Goal: Information Seeking & Learning: Learn about a topic

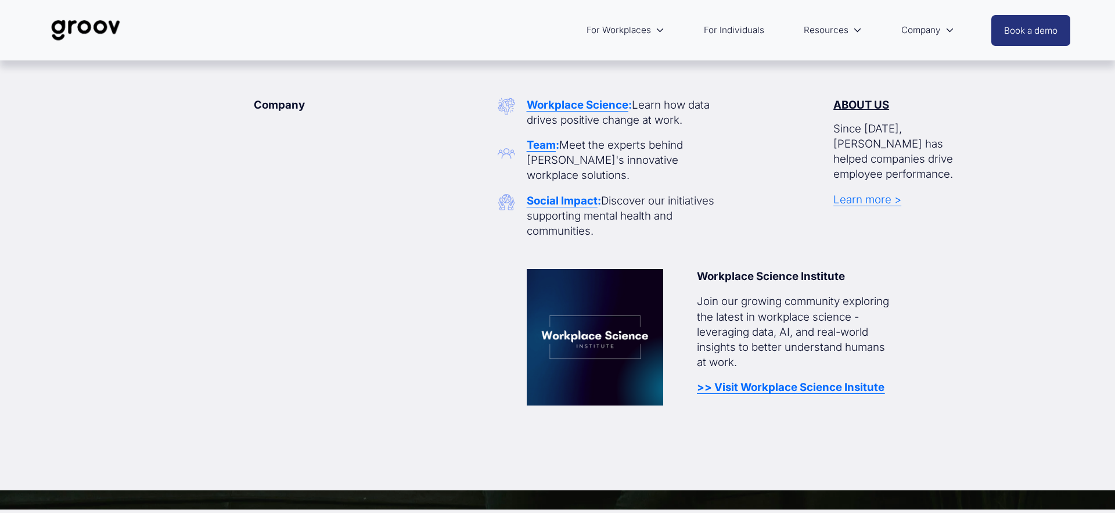
click at [561, 106] on strong "Workplace Science" at bounding box center [578, 104] width 102 height 13
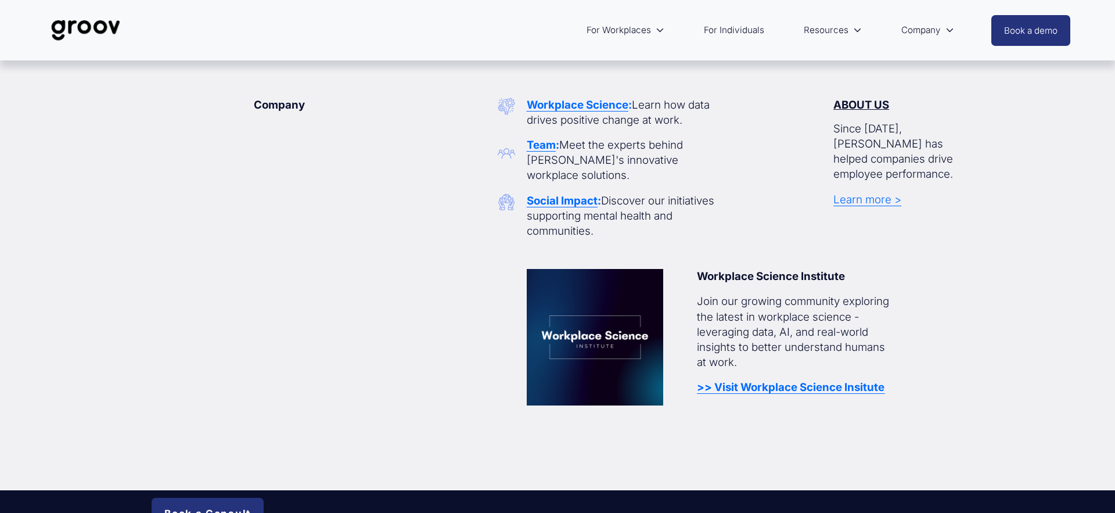
scroll to position [5, 0]
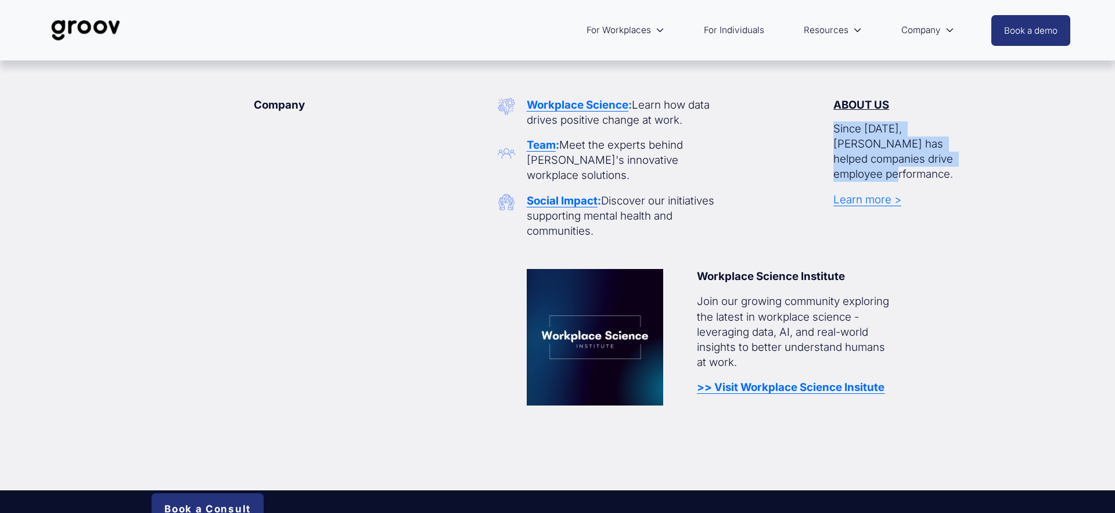
drag, startPoint x: 834, startPoint y: 128, endPoint x: 960, endPoint y: 158, distance: 129.5
click at [960, 158] on p "Since [DATE], [PERSON_NAME] has helped companies drive employee performance." at bounding box center [899, 151] width 130 height 61
copy p "Since [DATE], [PERSON_NAME] has helped companies drive employee performance."
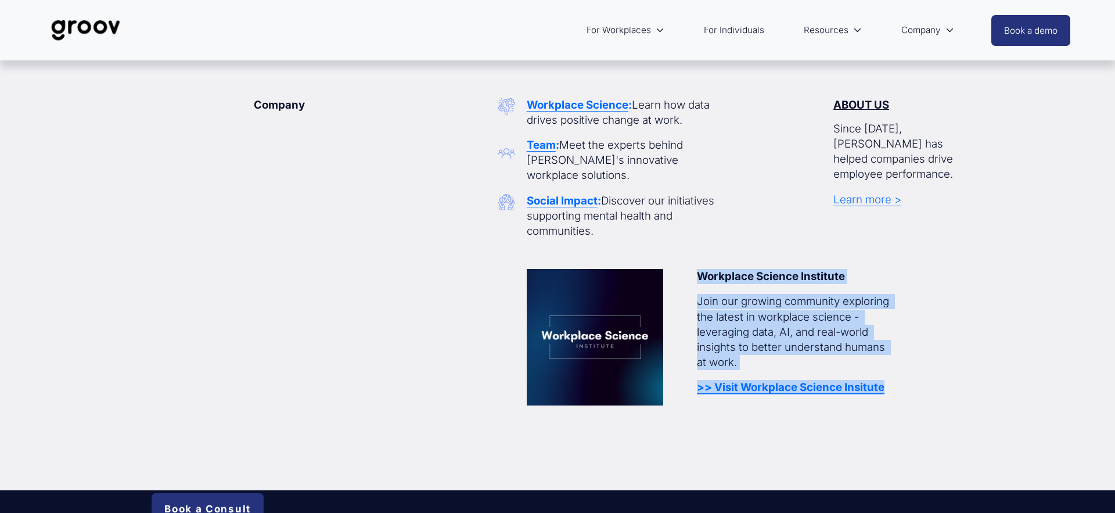
drag, startPoint x: 699, startPoint y: 275, endPoint x: 891, endPoint y: 385, distance: 220.9
click at [891, 385] on div "Workplace Science Institute Join our growing community exploring the latest in …" at bounding box center [796, 332] width 198 height 126
copy div "Workplace Science Institute Join our growing community exploring the latest in …"
click at [748, 276] on strong "Workplace Science Institute" at bounding box center [771, 276] width 148 height 13
drag, startPoint x: 699, startPoint y: 274, endPoint x: 902, endPoint y: 387, distance: 231.8
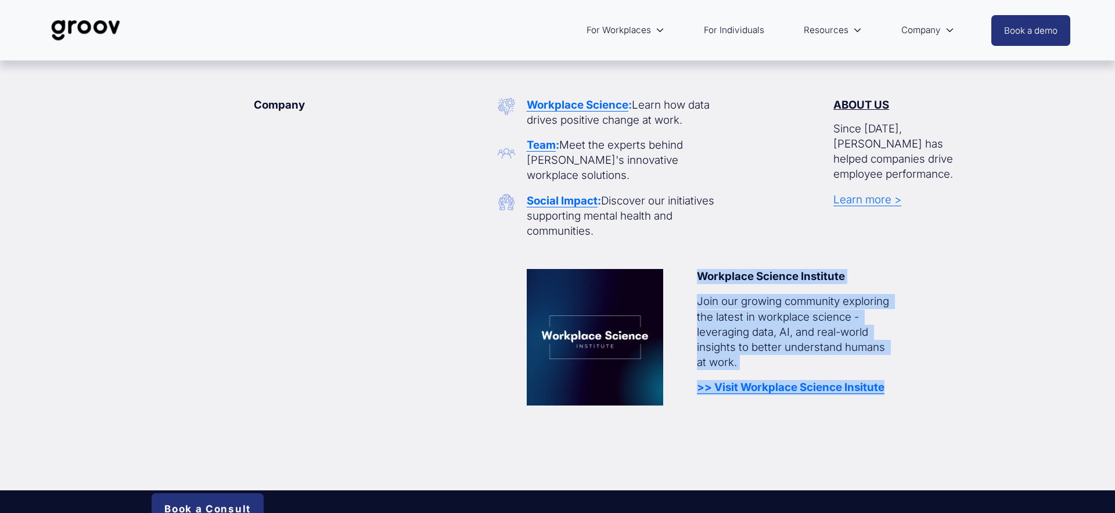
click at [902, 387] on div "Company Workplace Science : Learn how data drives positive change at work. Team…" at bounding box center [557, 276] width 1115 height 356
copy div "Workplace Science Institute Join our growing community exploring the latest in …"
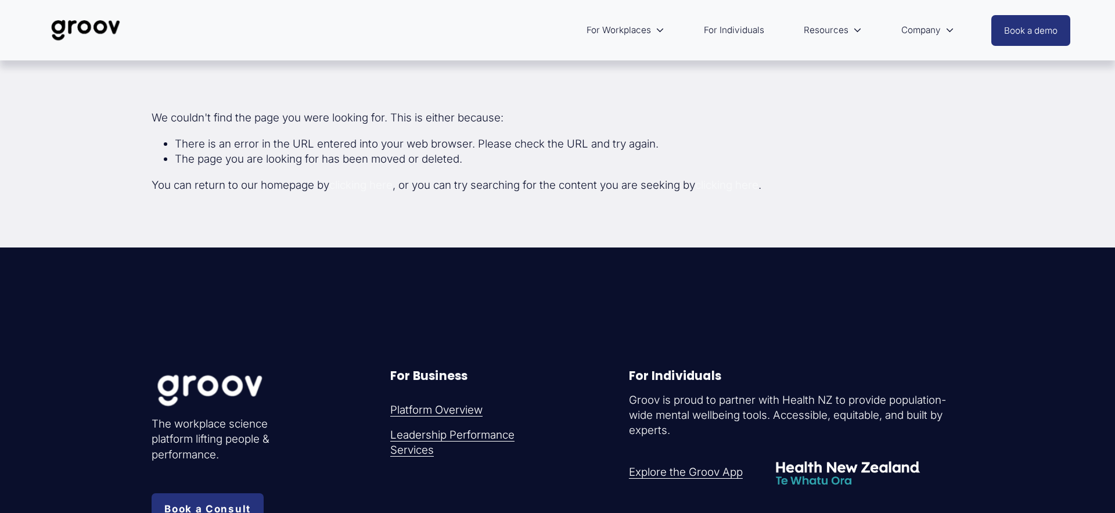
scroll to position [5, 0]
click at [0, 0] on span "Platform Overview" at bounding box center [0, 0] width 0 height 0
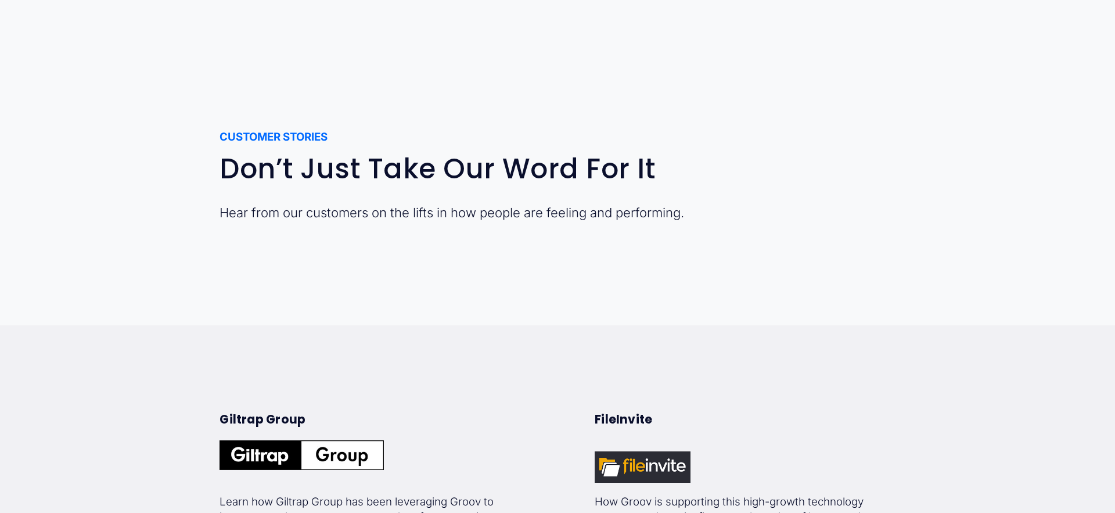
scroll to position [12, 0]
click at [238, 213] on p "Hear from our customers on the lifts in how people are feeling and performing." at bounding box center [524, 214] width 608 height 18
drag, startPoint x: 223, startPoint y: 173, endPoint x: 709, endPoint y: 207, distance: 486.9
click at [709, 207] on div "Don’t Just Take Our Word For It Hear from our customers on the lifts in how peo…" at bounding box center [524, 189] width 608 height 69
copy div "Don’t Just Take Our Word For It Hear from our customers on the lifts in how peo…"
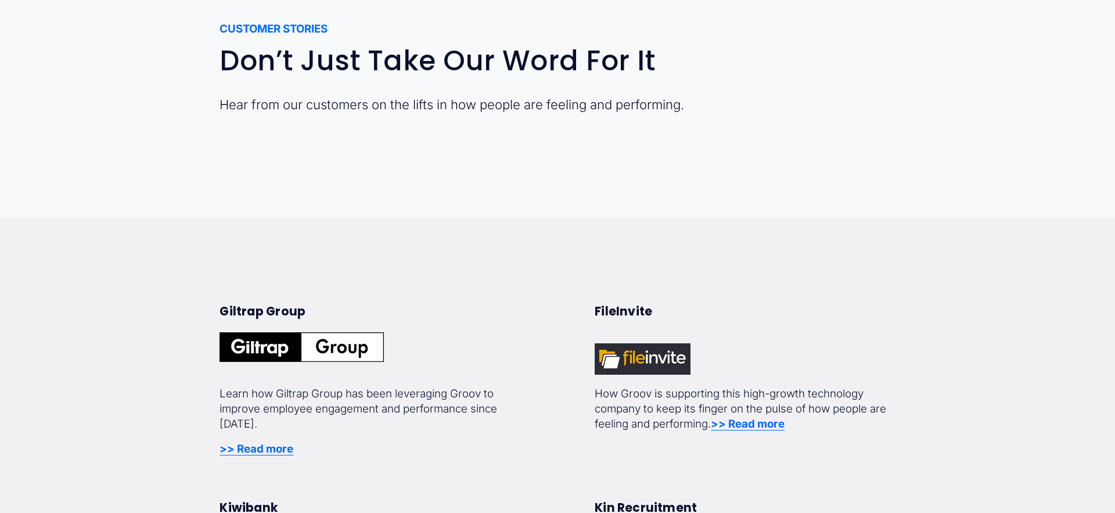
scroll to position [124, 0]
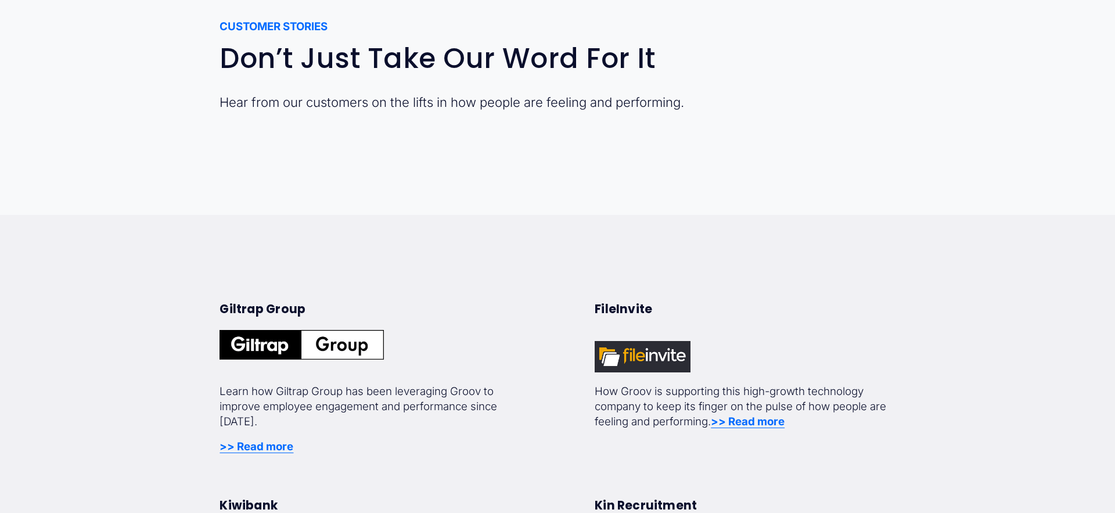
click at [378, 115] on div "Don’t Just Take Our Word For It Hear from our customers on the lifts in how peo…" at bounding box center [524, 87] width 608 height 89
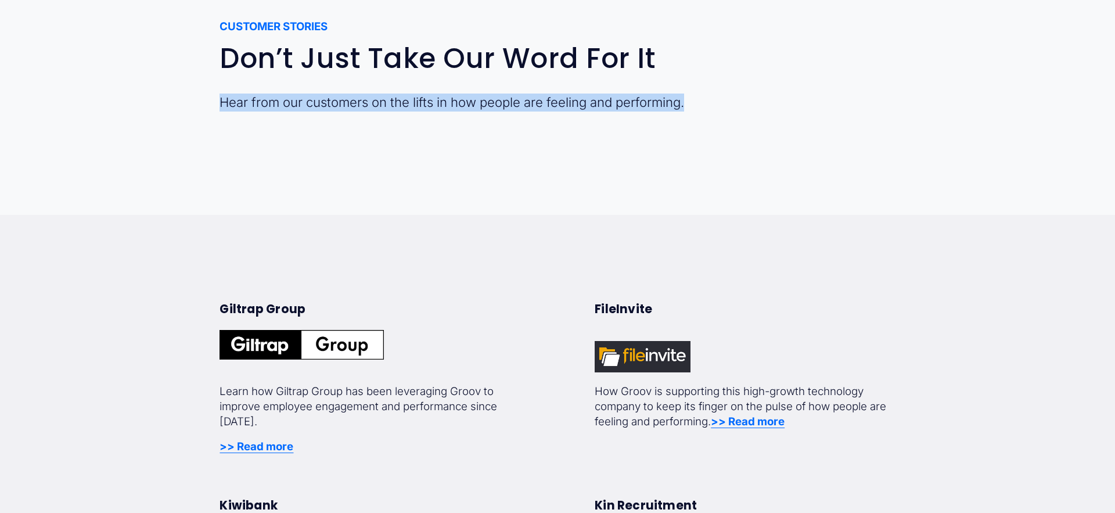
drag, startPoint x: 221, startPoint y: 103, endPoint x: 688, endPoint y: 105, distance: 466.5
click at [688, 105] on p "Hear from our customers on the lifts in how people are feeling and performing." at bounding box center [524, 103] width 608 height 18
copy p "Hear from our customers on the lifts in how people are feeling and performing."
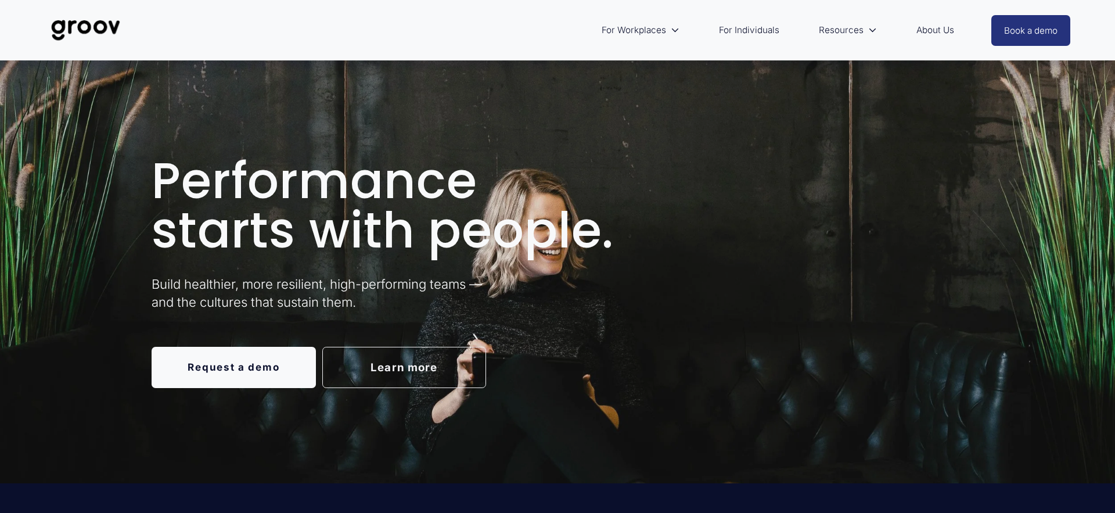
scroll to position [93, 0]
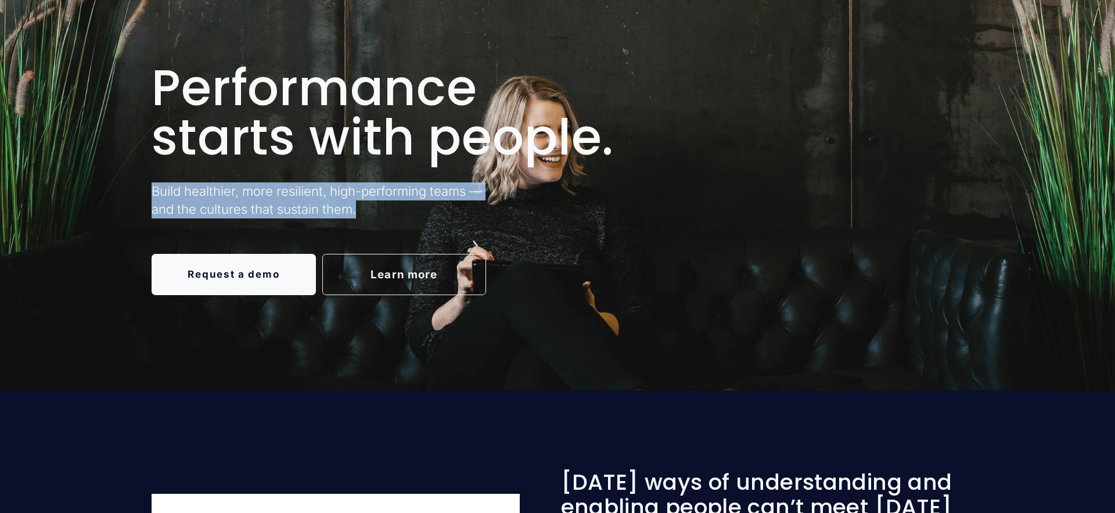
drag, startPoint x: 152, startPoint y: 189, endPoint x: 373, endPoint y: 205, distance: 221.4
click at [374, 205] on p "Build healthier, more resilient, high-performing teams — and the cultures that …" at bounding box center [336, 200] width 369 height 36
copy p "Build healthier, more resilient, high-performing teams — and the cultures that …"
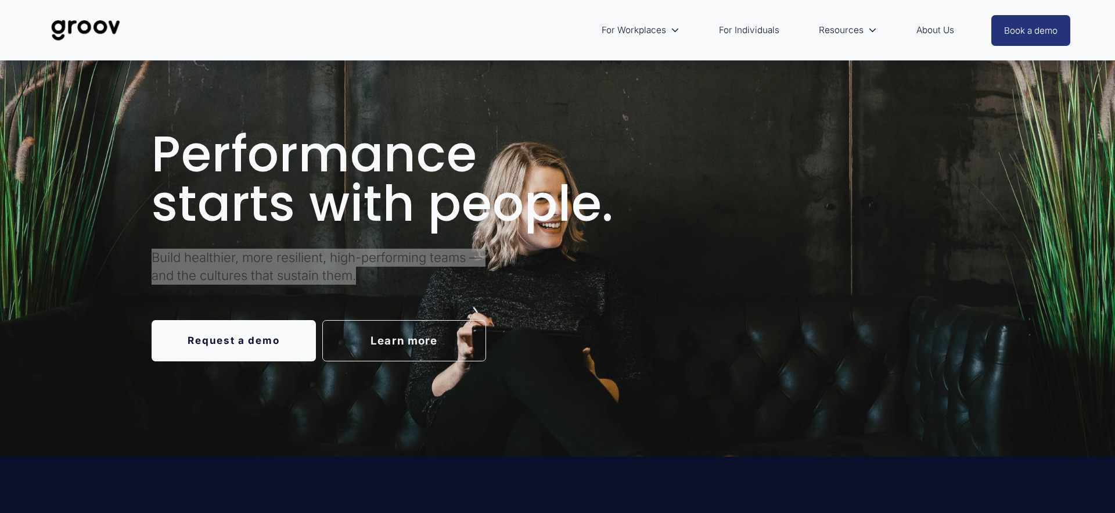
scroll to position [0, 0]
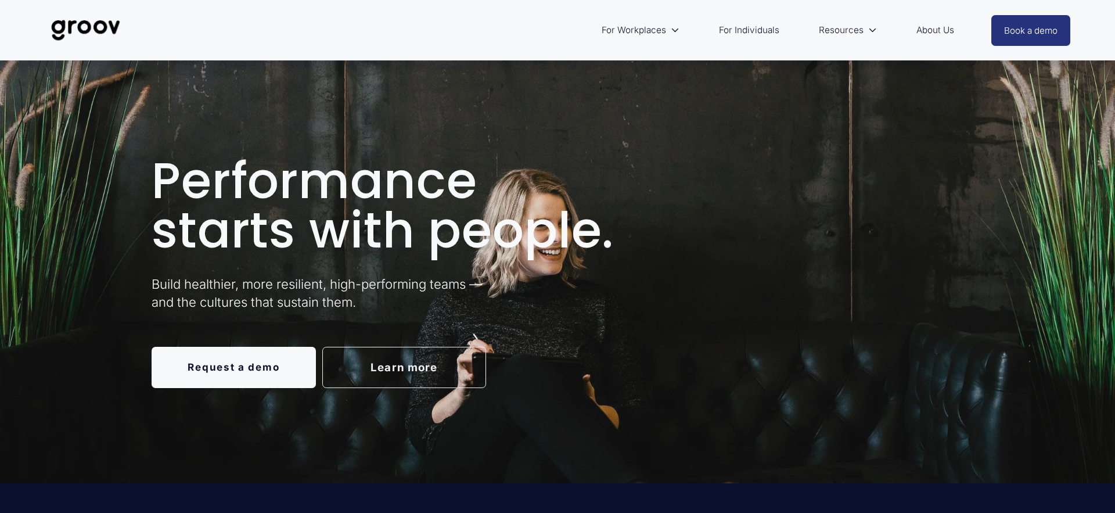
click at [489, 160] on h1 "Performance starts with people." at bounding box center [438, 205] width 573 height 99
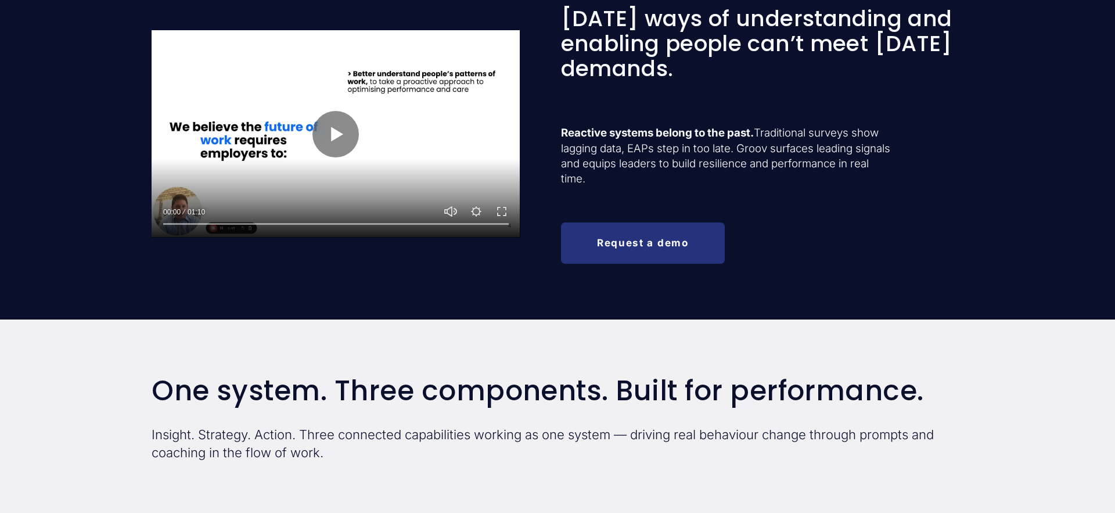
scroll to position [577, 0]
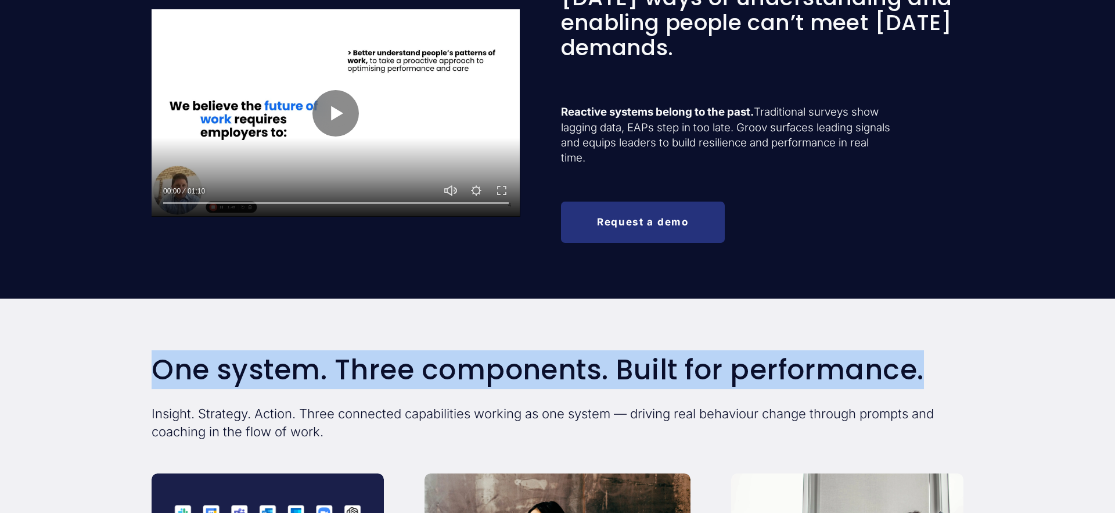
drag, startPoint x: 155, startPoint y: 369, endPoint x: 928, endPoint y: 376, distance: 772.7
click at [928, 376] on h2 "One system. Three components. Built for performance." at bounding box center [558, 369] width 812 height 31
copy h2 "One system. Three components. Built for performance."
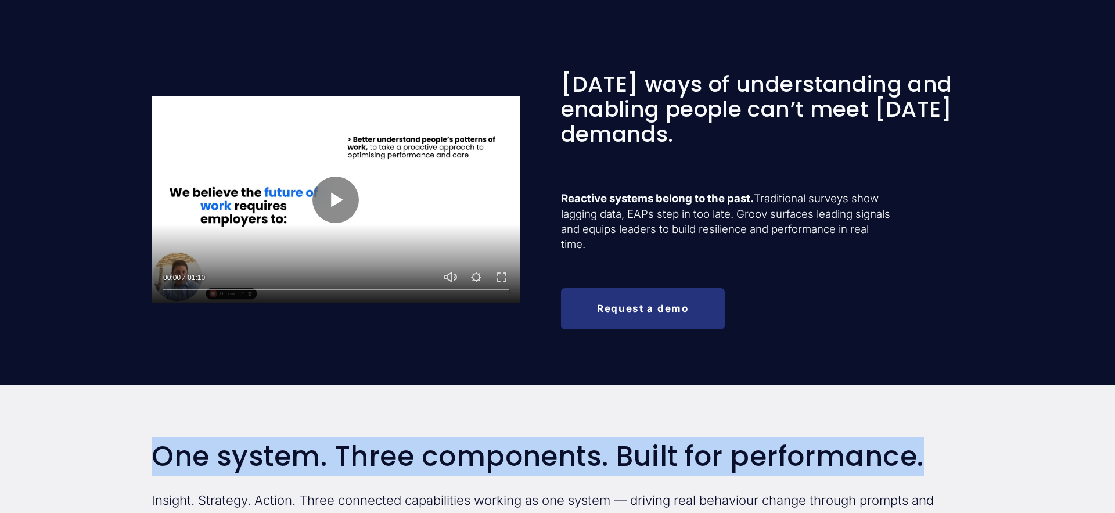
scroll to position [0, 0]
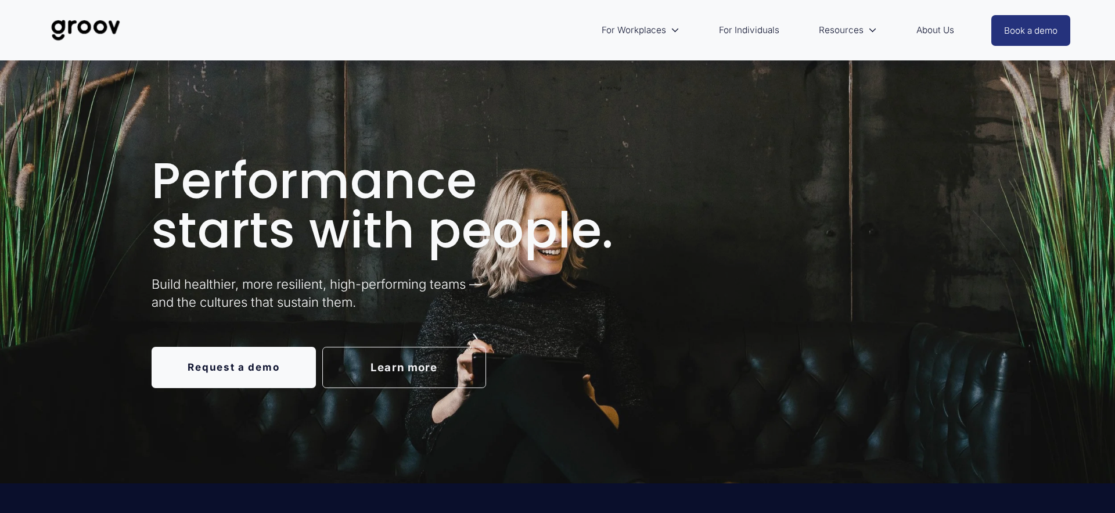
scroll to position [11, 0]
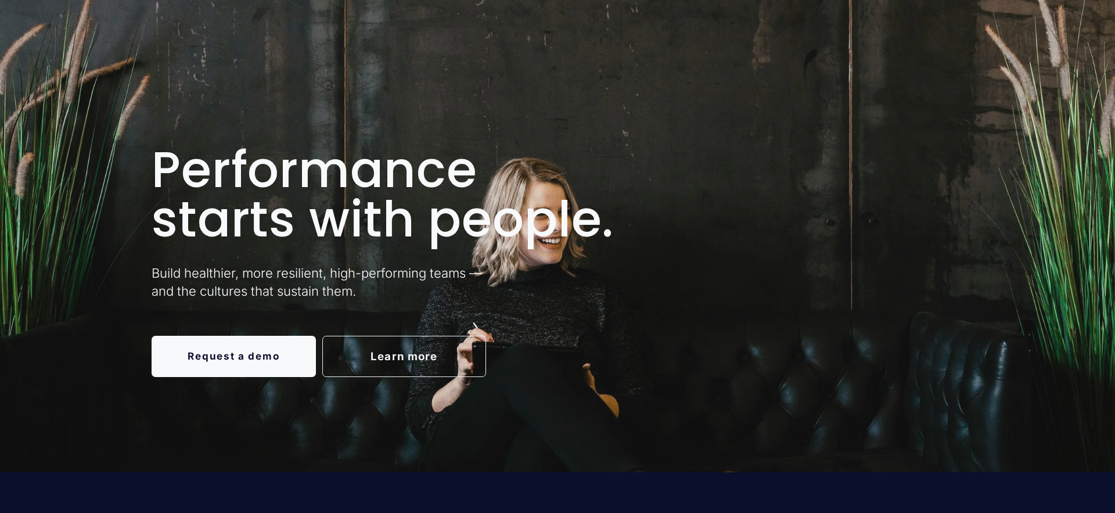
click at [872, 78] on div "Performance starts with people. Build healthier, more resilient, high-performin…" at bounding box center [557, 260] width 1115 height 423
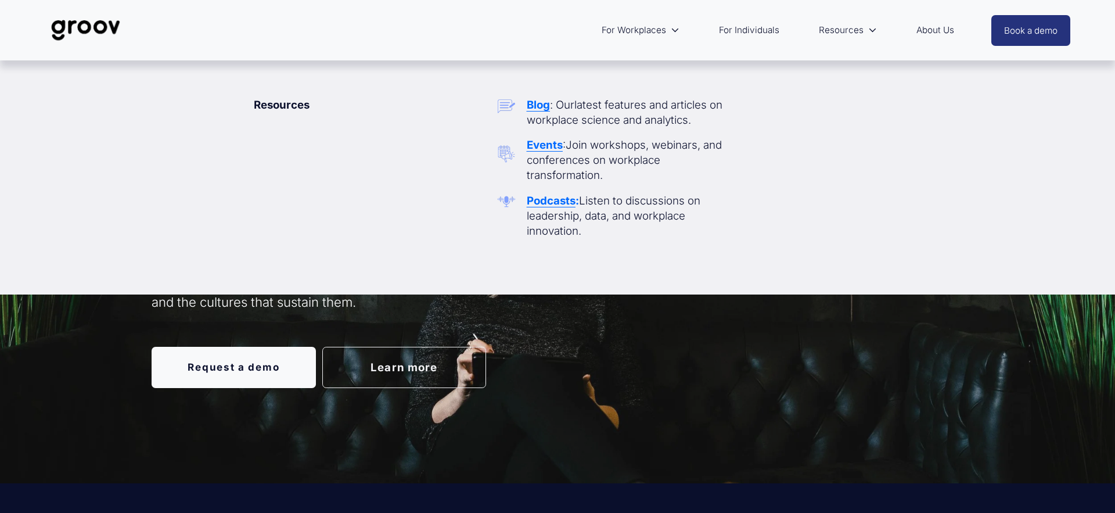
click at [538, 105] on strong "Blog" at bounding box center [538, 104] width 23 height 13
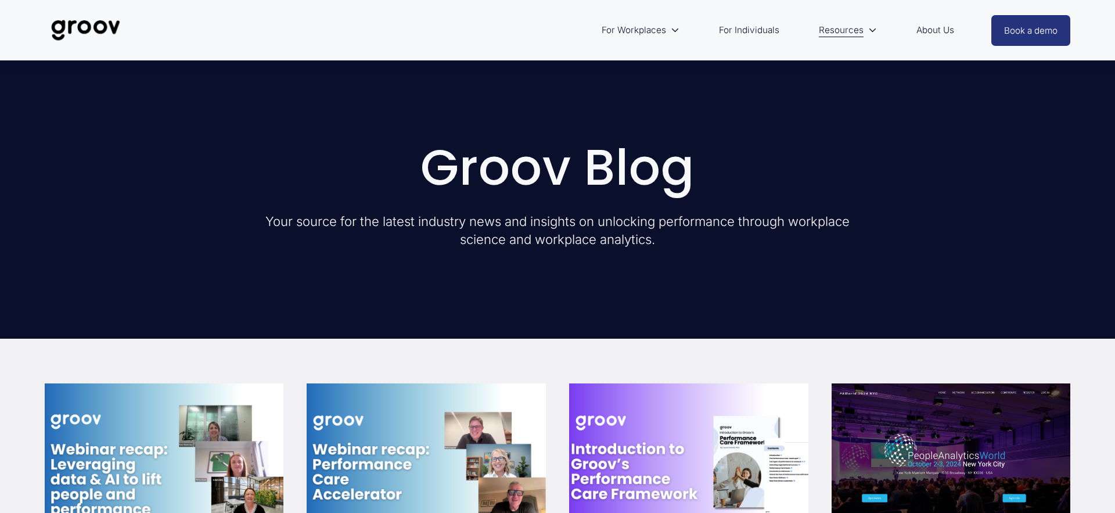
click at [285, 221] on p "Your source for the latest industry news and insights on unlocking performance …" at bounding box center [558, 231] width 608 height 36
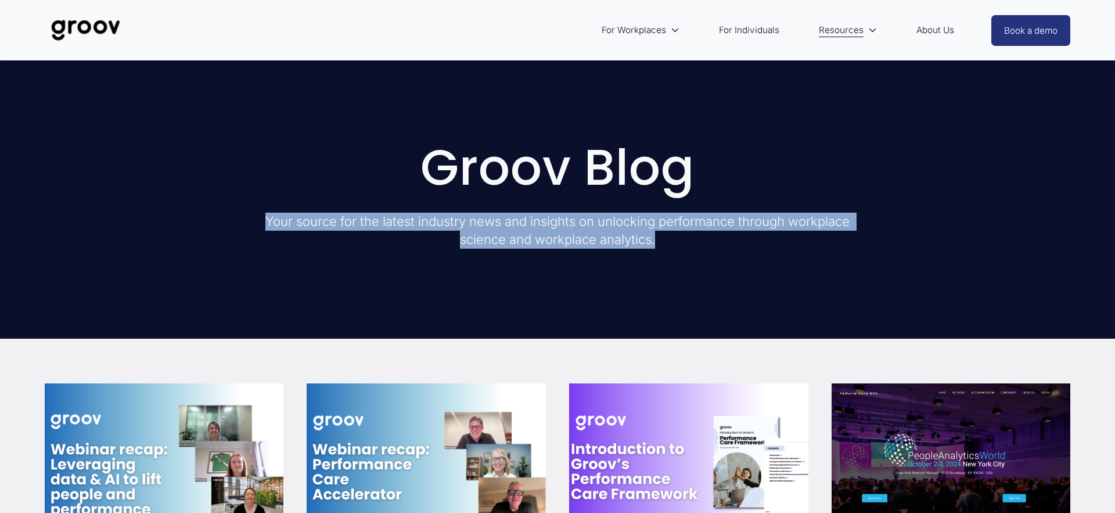
drag, startPoint x: 266, startPoint y: 221, endPoint x: 681, endPoint y: 236, distance: 415.1
click at [681, 236] on p "Your source for the latest industry news and insights on unlocking performance …" at bounding box center [558, 231] width 608 height 36
copy p "Your source for the latest industry news and insights on unlocking performance …"
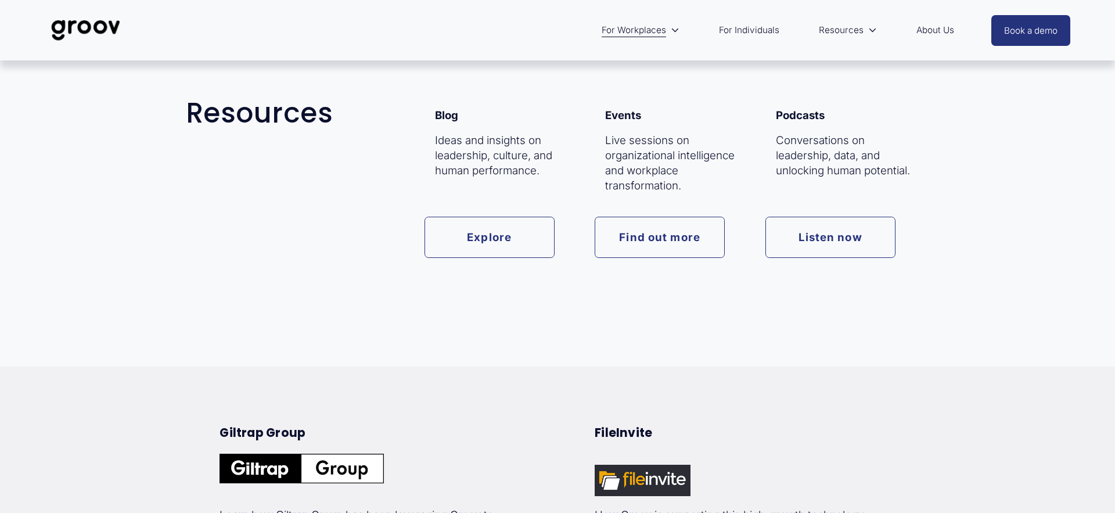
click at [820, 234] on link "Listen now" at bounding box center [831, 237] width 130 height 41
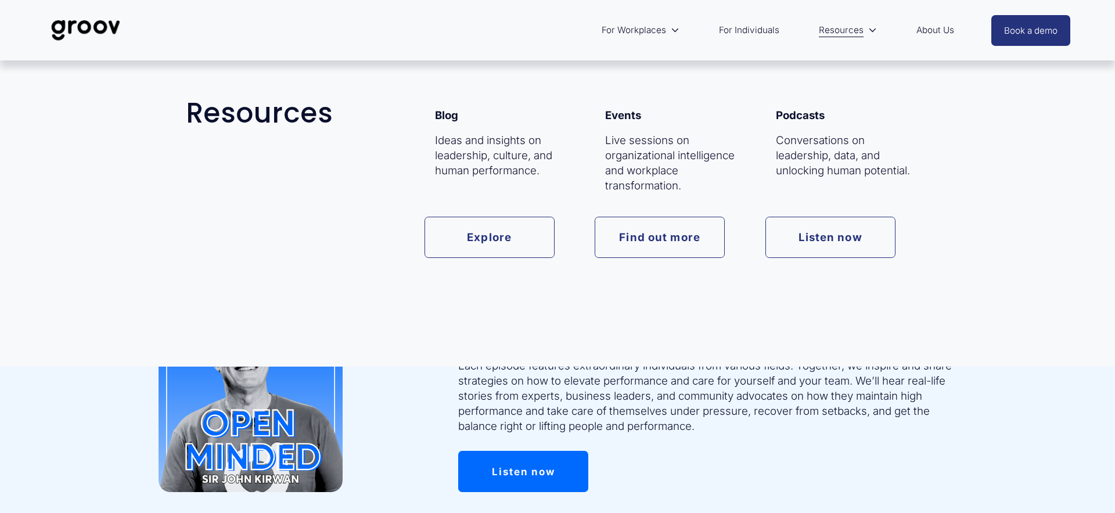
click at [652, 238] on link "Find out more" at bounding box center [660, 237] width 130 height 41
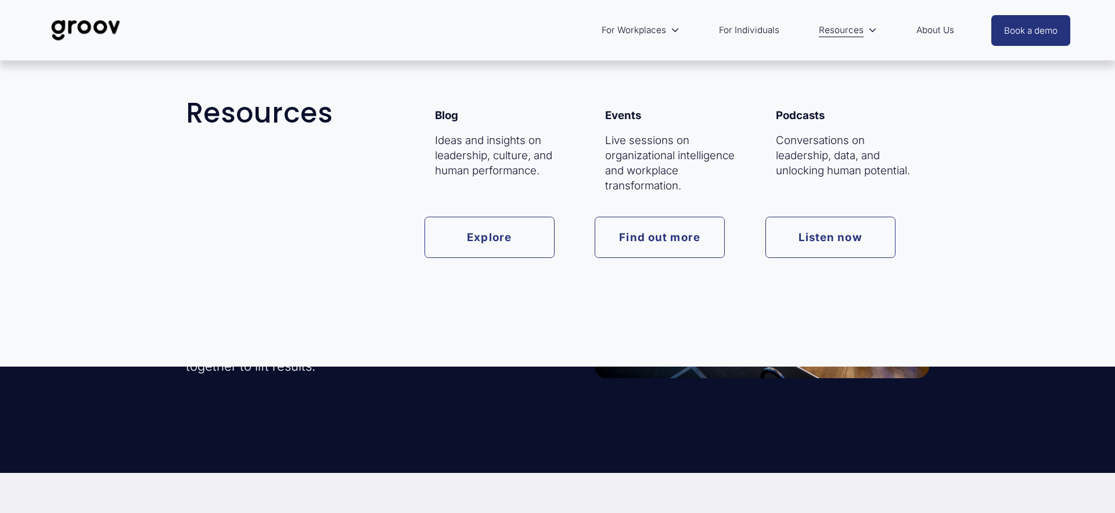
click at [514, 233] on link "Explore" at bounding box center [490, 237] width 130 height 41
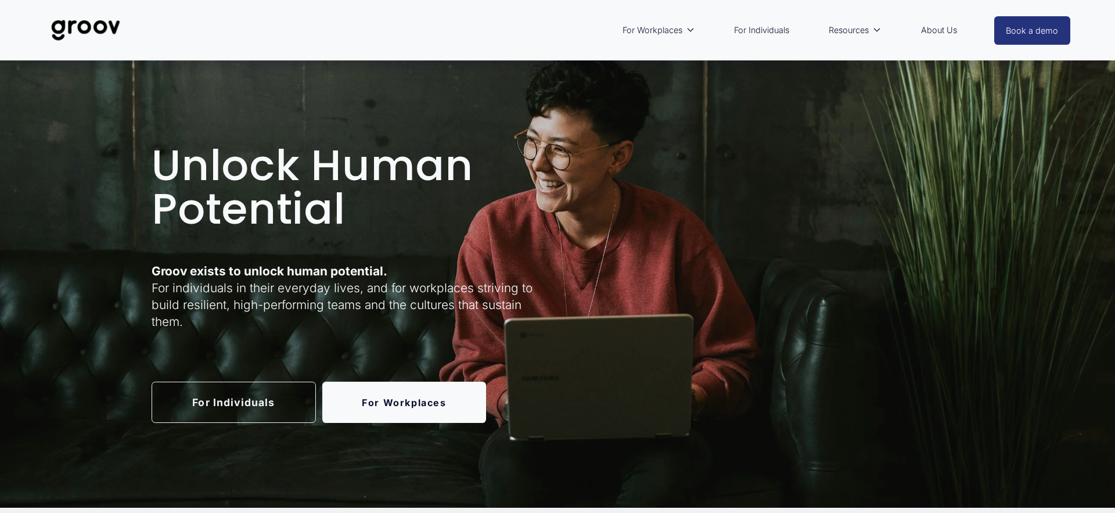
scroll to position [6, 0]
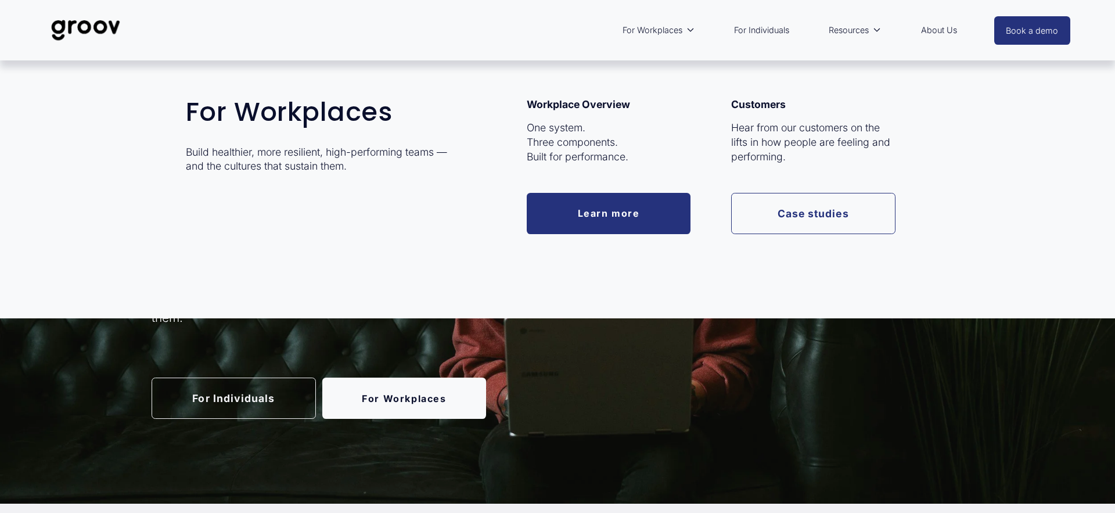
click at [593, 206] on link "Learn more" at bounding box center [609, 213] width 164 height 41
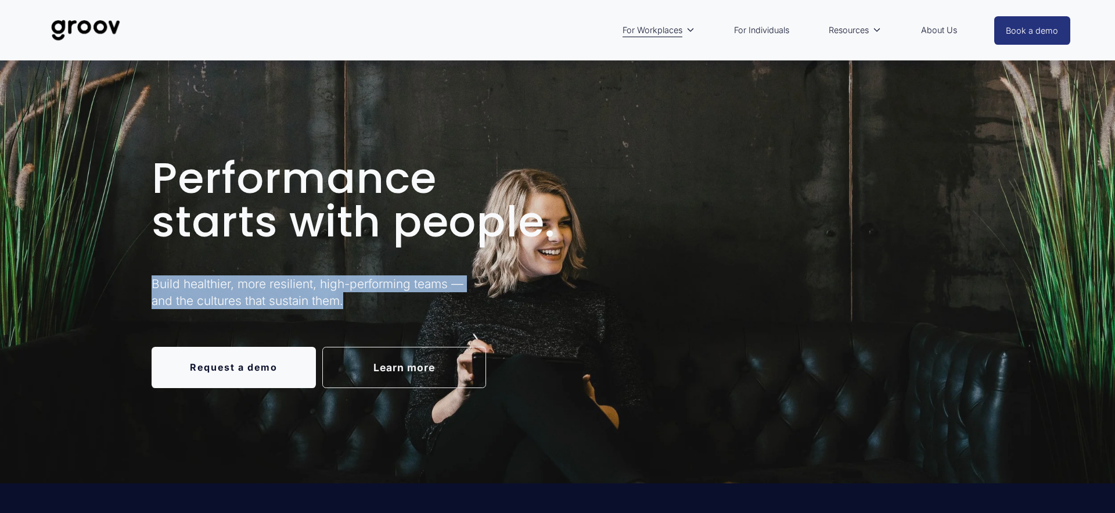
drag, startPoint x: 153, startPoint y: 284, endPoint x: 368, endPoint y: 304, distance: 216.0
click at [368, 309] on div "Build healthier, more resilient, high-performing teams — and the cultures that …" at bounding box center [336, 295] width 369 height 41
copy p "Build healthier, more resilient, high-performing teams — and the cultures that …"
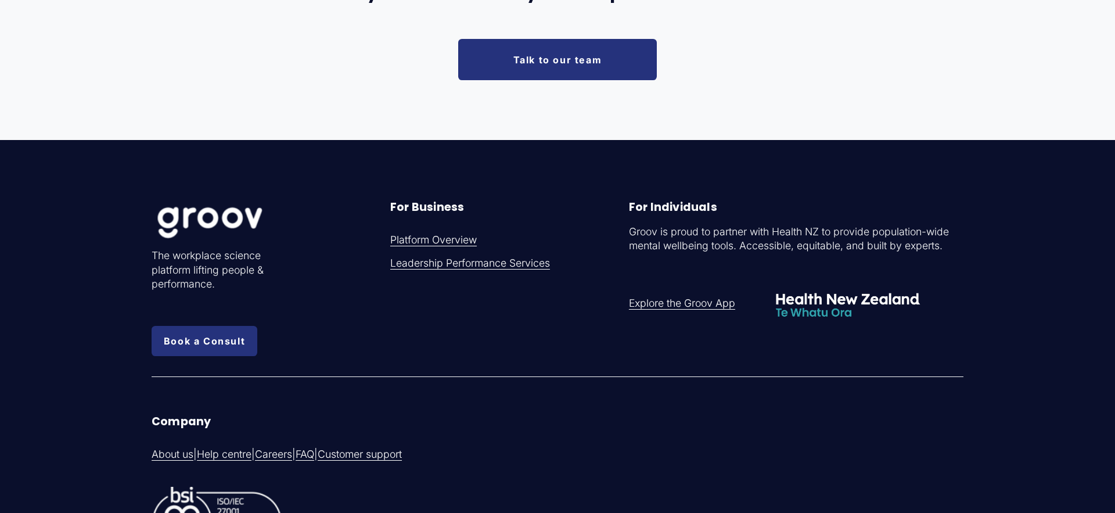
scroll to position [3768, 0]
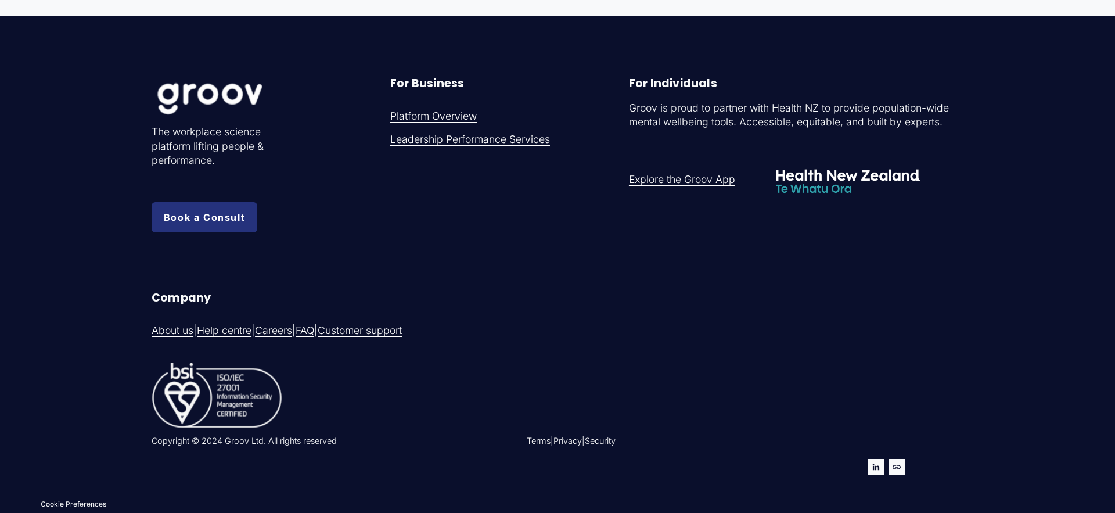
click at [292, 331] on link "Careers" at bounding box center [273, 331] width 37 height 15
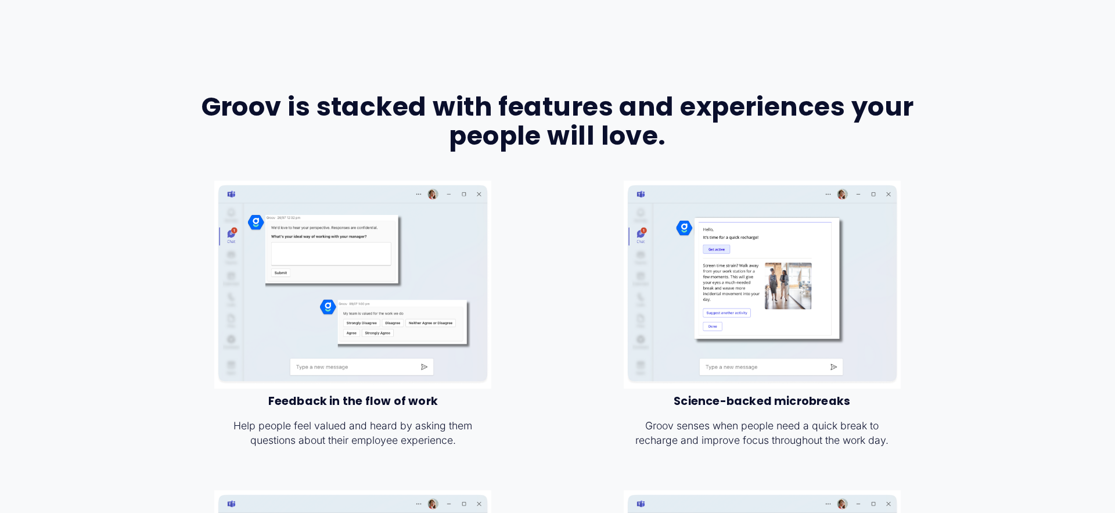
scroll to position [1598, 0]
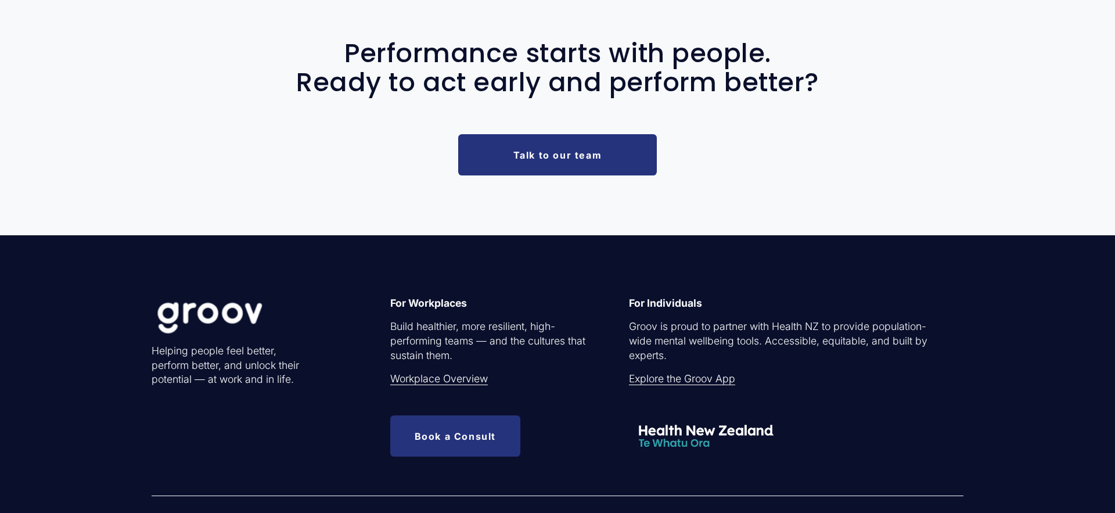
scroll to position [3551, 0]
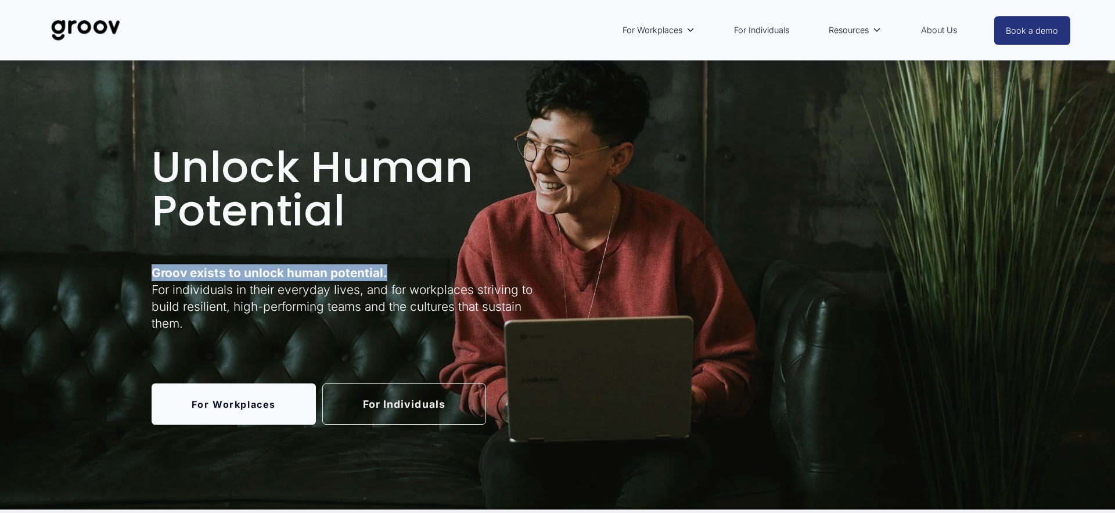
drag, startPoint x: 154, startPoint y: 272, endPoint x: 386, endPoint y: 271, distance: 232.4
click at [386, 271] on p "Groov exists to unlock human potential. For individuals in their everyday lives…" at bounding box center [353, 298] width 403 height 68
copy strong "Groov exists to unlock human potential."
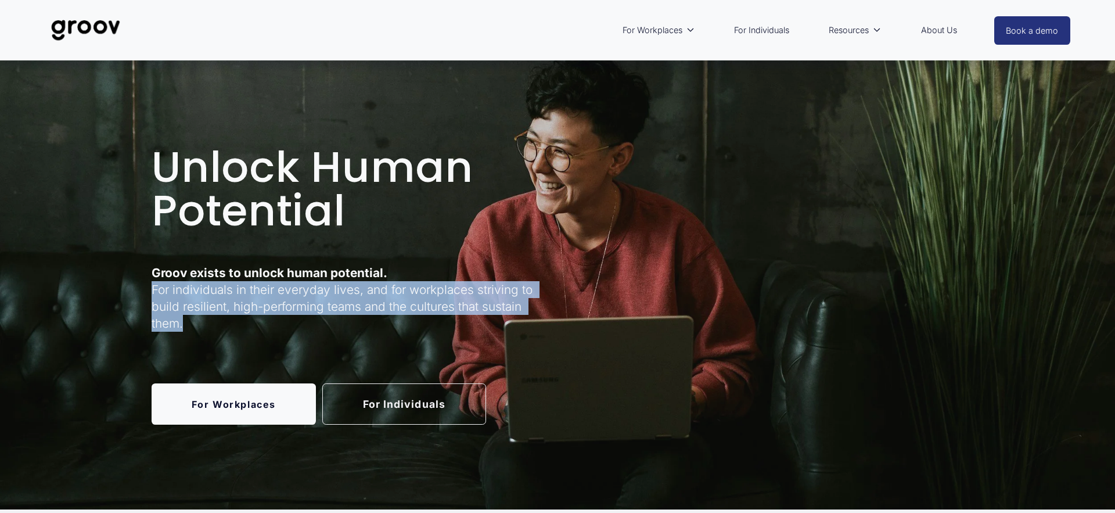
drag, startPoint x: 153, startPoint y: 289, endPoint x: 206, endPoint y: 324, distance: 63.2
click at [206, 324] on p "Groov exists to unlock human potential. For individuals in their everyday lives…" at bounding box center [353, 298] width 403 height 68
copy p "For individuals in their everyday lives, and for workplaces striving to build r…"
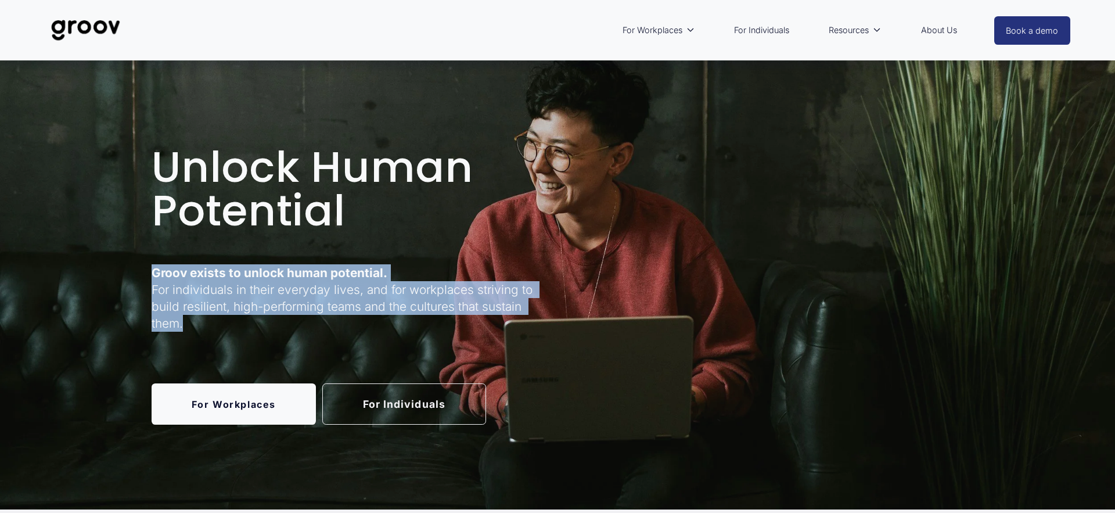
drag, startPoint x: 154, startPoint y: 272, endPoint x: 219, endPoint y: 321, distance: 81.3
click at [219, 321] on p "Groov exists to unlock human potential. For individuals in their everyday lives…" at bounding box center [353, 298] width 403 height 68
copy p "Groov exists to unlock human potential. For individuals in their everyday lives…"
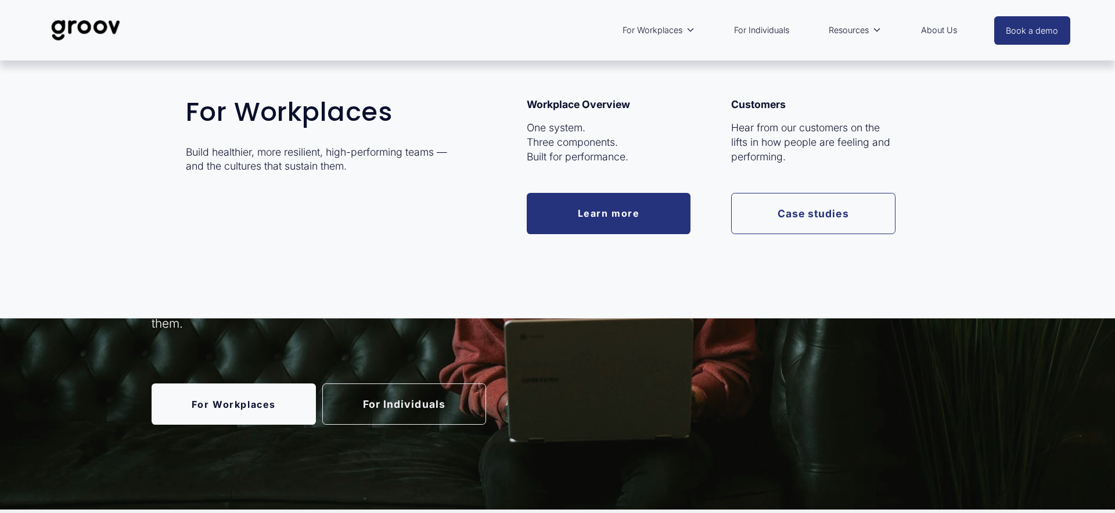
click at [591, 209] on link "Learn more" at bounding box center [609, 213] width 164 height 41
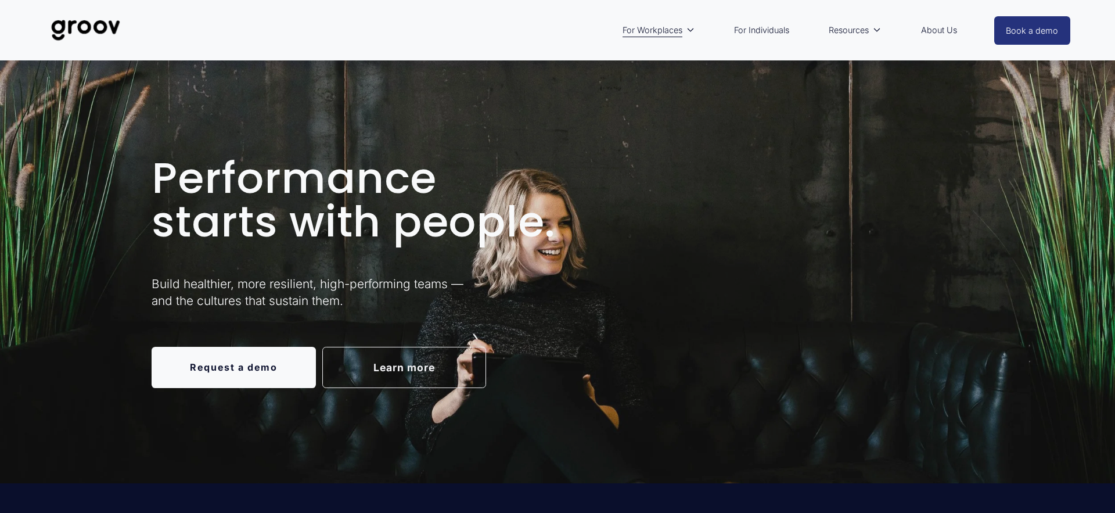
click at [94, 21] on img at bounding box center [86, 30] width 82 height 38
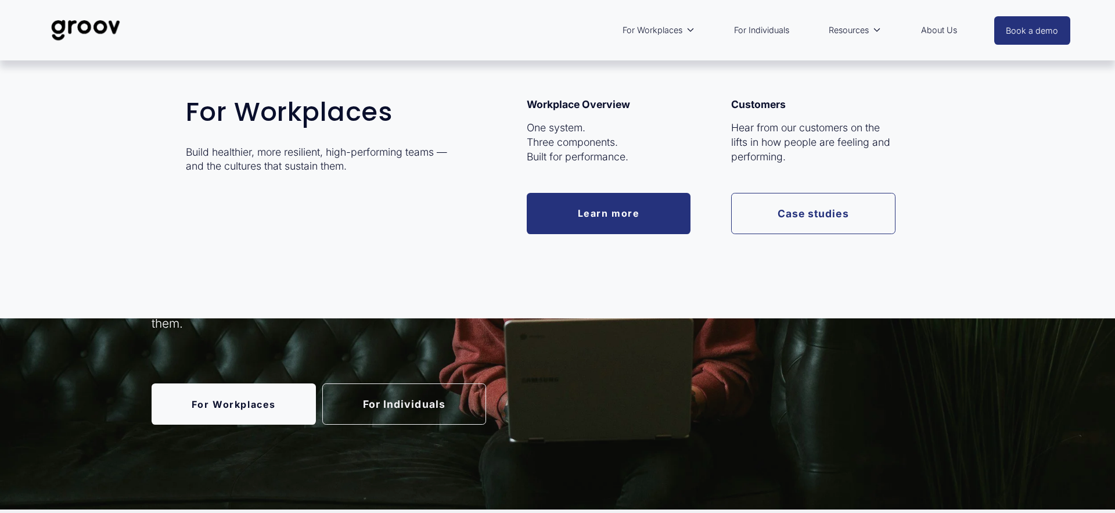
click at [611, 203] on link "Learn more" at bounding box center [609, 213] width 164 height 41
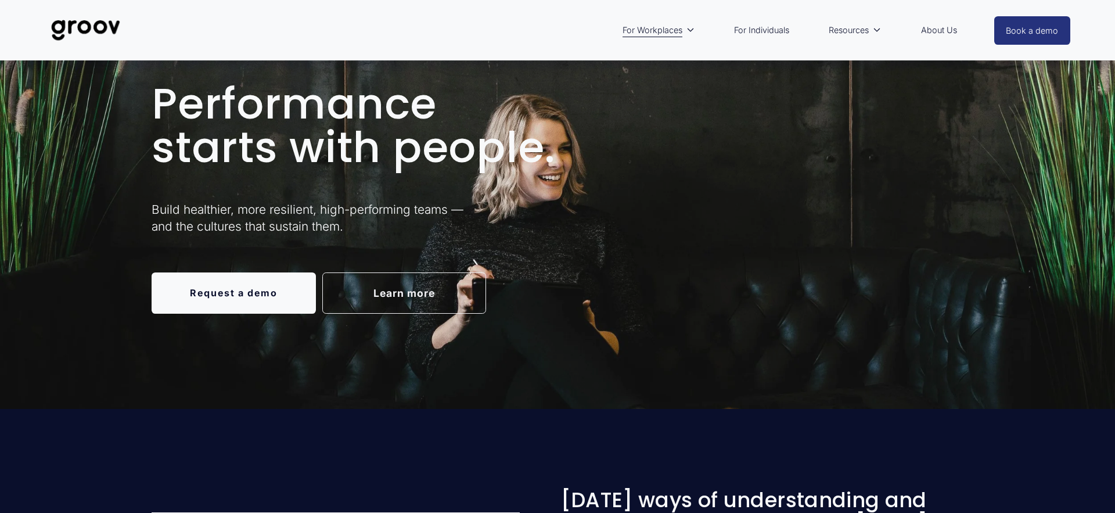
scroll to position [94, 0]
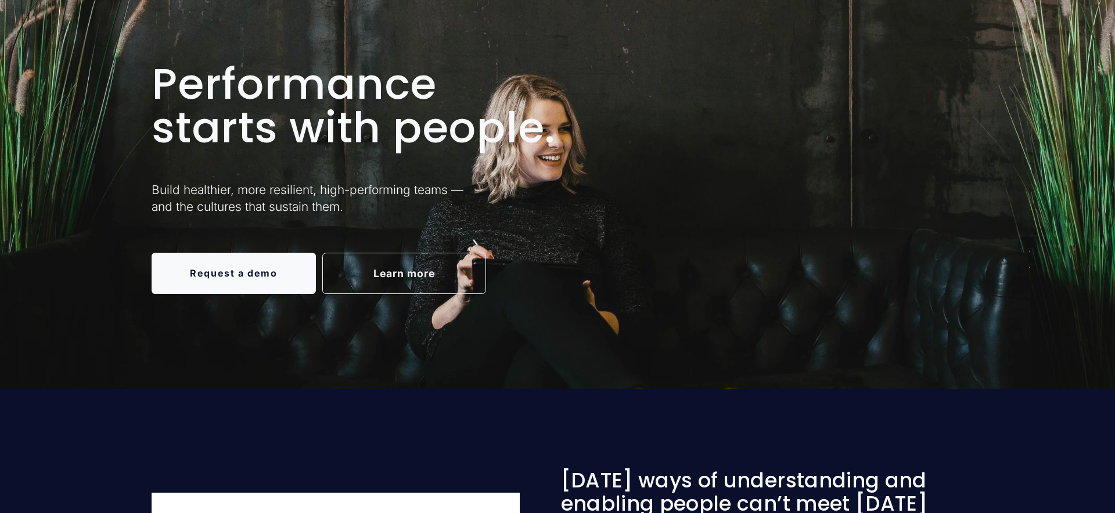
click at [363, 280] on link "Learn more" at bounding box center [404, 273] width 164 height 41
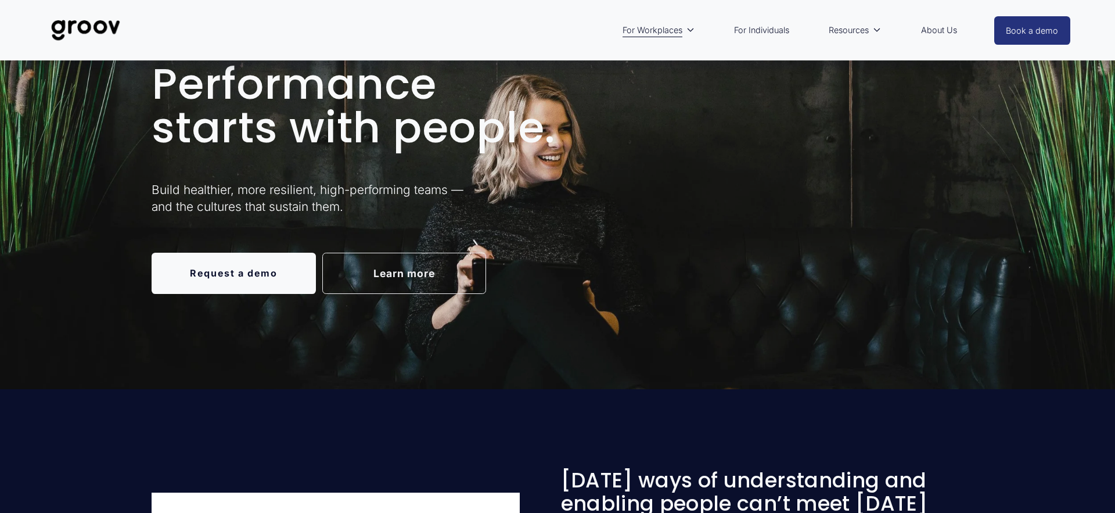
click at [388, 266] on link "Learn more" at bounding box center [404, 273] width 164 height 41
click at [391, 272] on link "Learn more" at bounding box center [404, 273] width 164 height 41
click at [382, 268] on link "Learn more" at bounding box center [404, 273] width 164 height 41
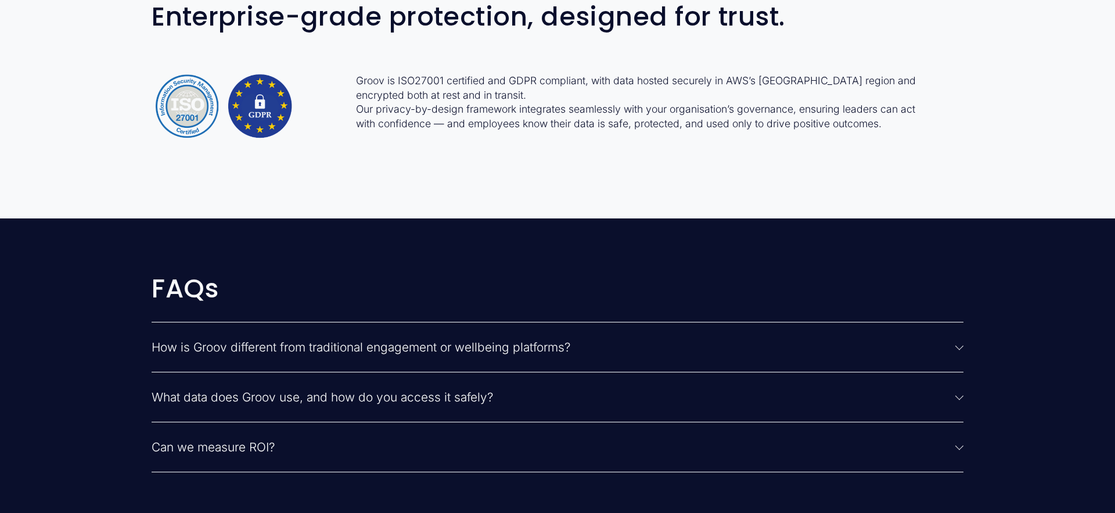
scroll to position [2832, 0]
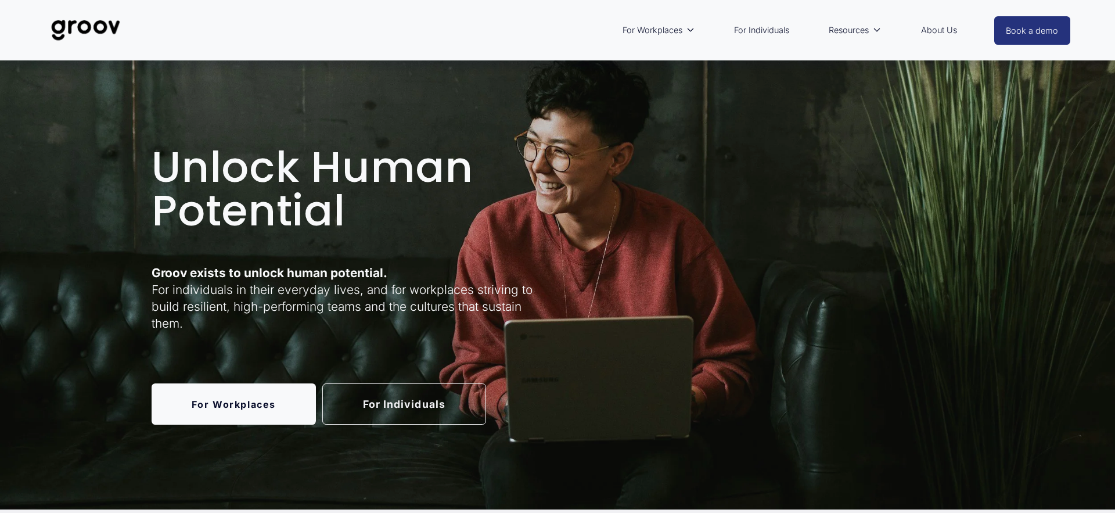
click at [759, 31] on link "For Individuals" at bounding box center [762, 30] width 67 height 27
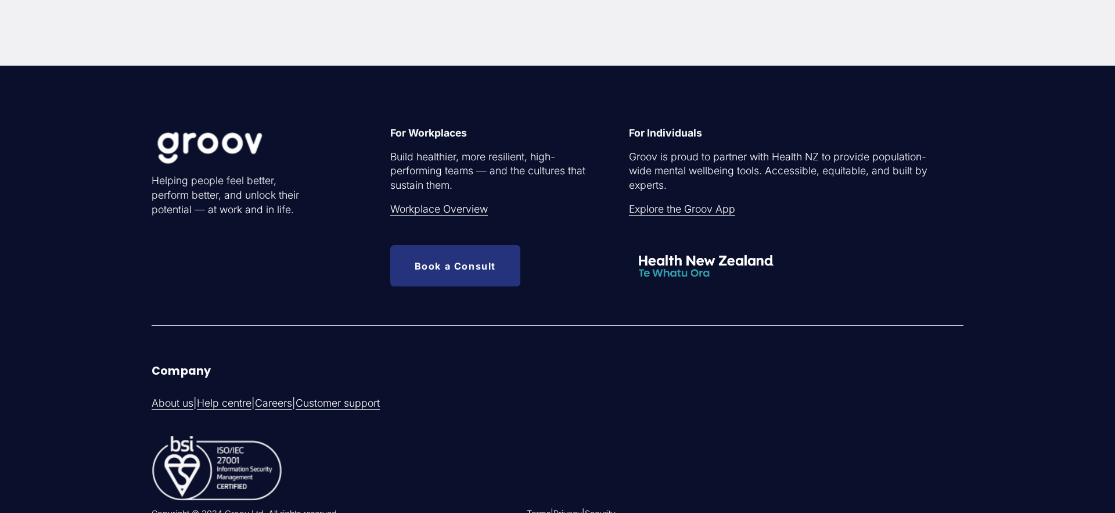
scroll to position [3840, 0]
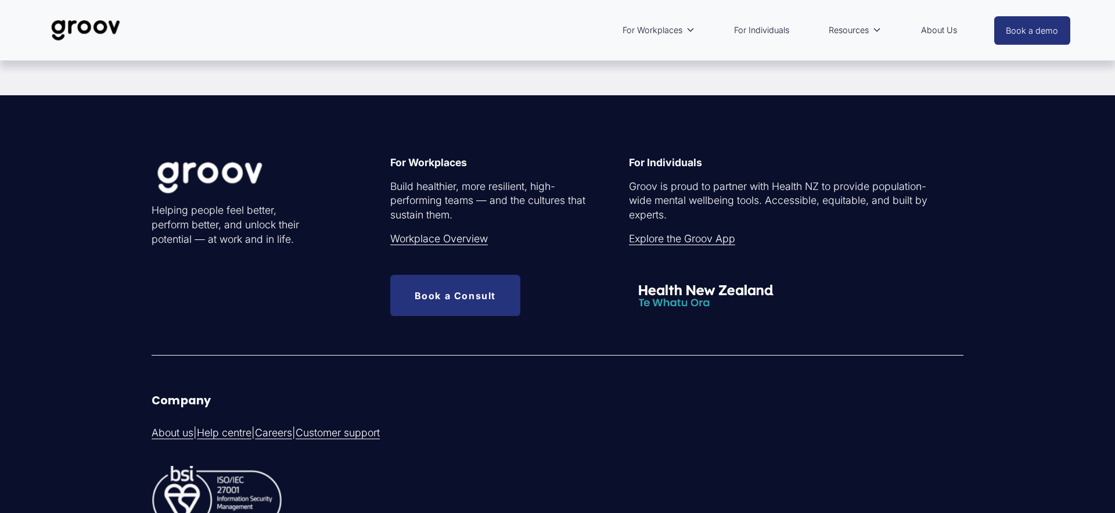
click at [472, 292] on link "Book a Consult" at bounding box center [455, 295] width 130 height 41
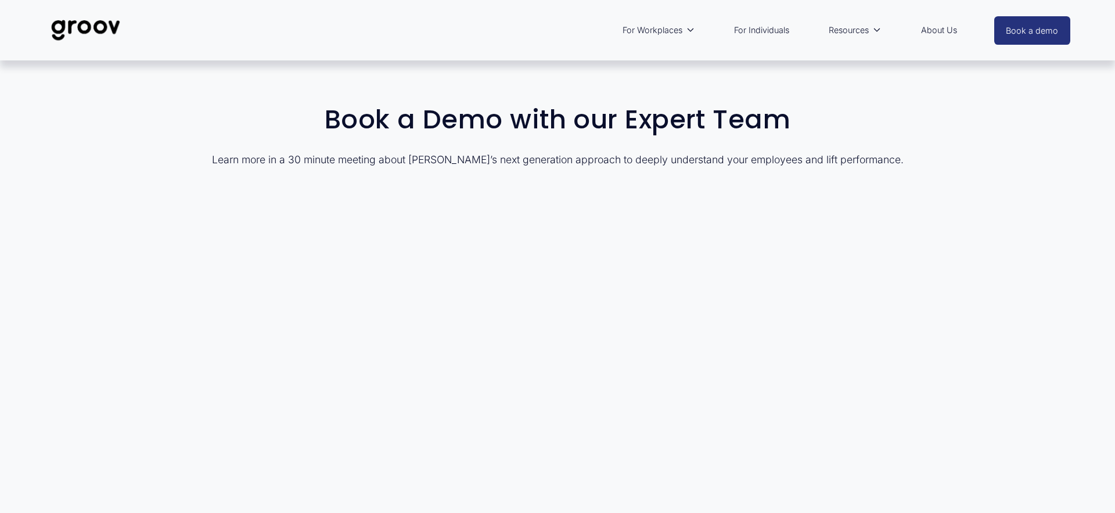
click at [104, 30] on img at bounding box center [86, 30] width 82 height 38
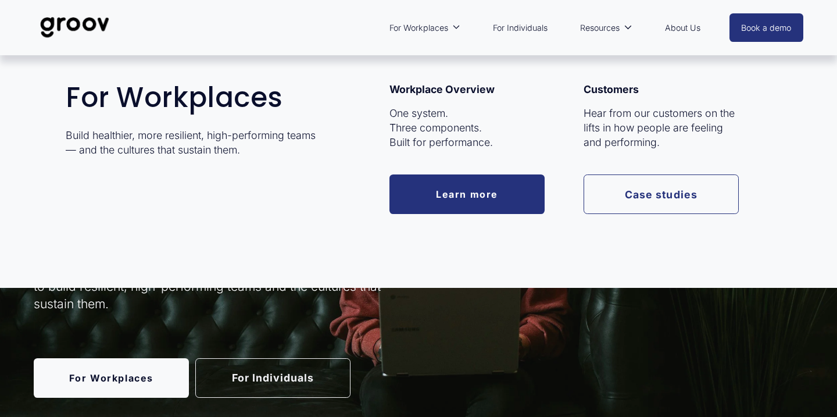
click at [652, 190] on link "Case studies" at bounding box center [660, 194] width 155 height 40
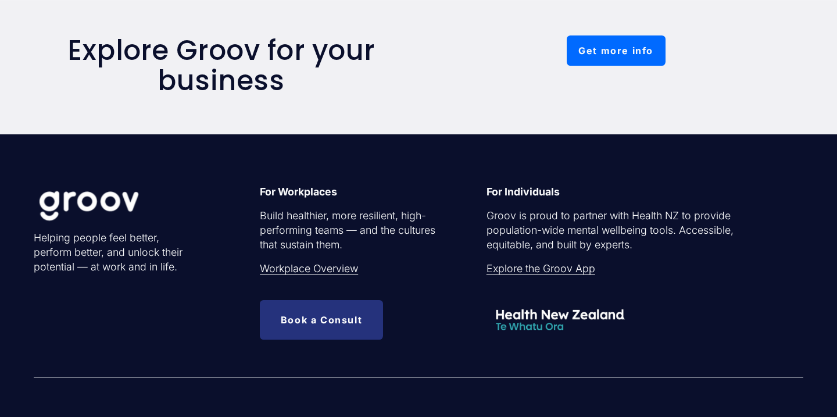
scroll to position [1244, 0]
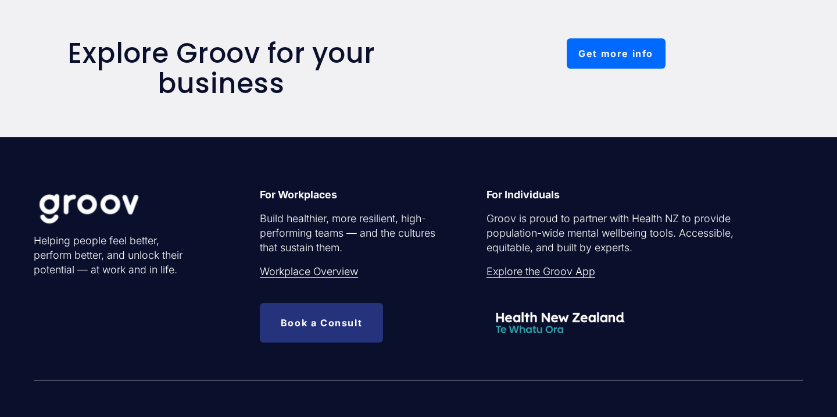
click at [608, 55] on link "Get more info" at bounding box center [615, 53] width 99 height 30
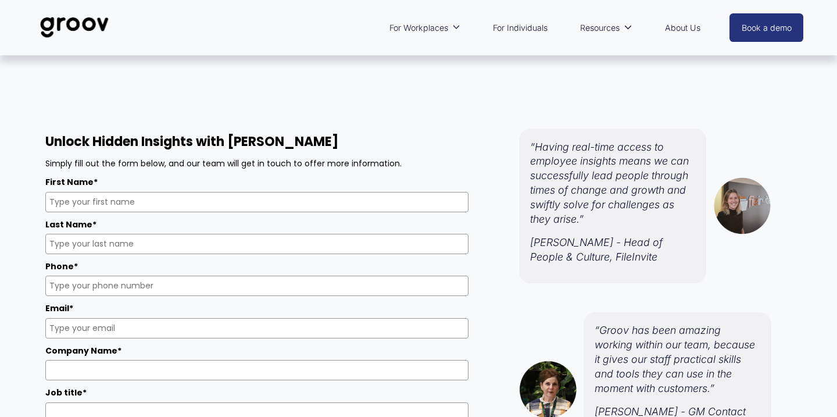
click at [521, 27] on link "For Individuals" at bounding box center [520, 28] width 66 height 27
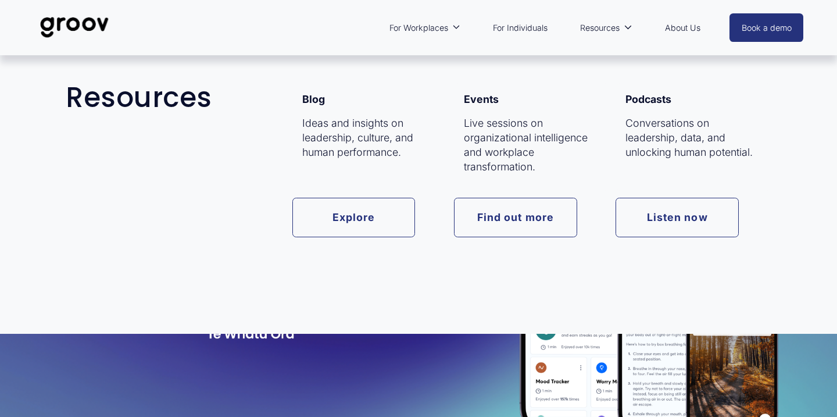
click at [392, 202] on link "Explore" at bounding box center [353, 218] width 123 height 40
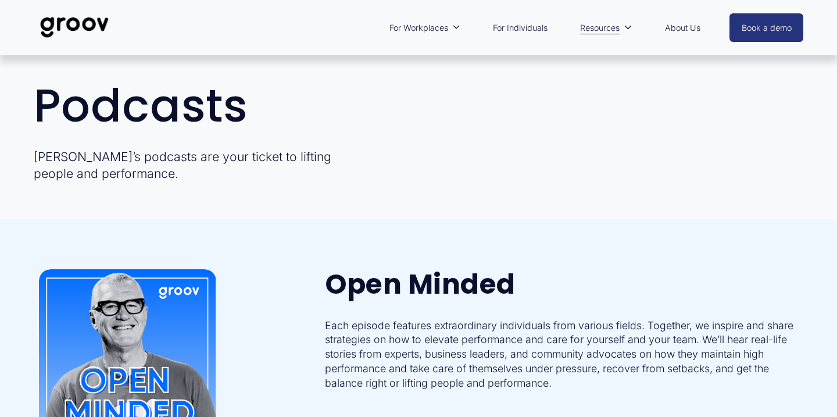
click at [672, 28] on link "About Us" at bounding box center [682, 28] width 47 height 27
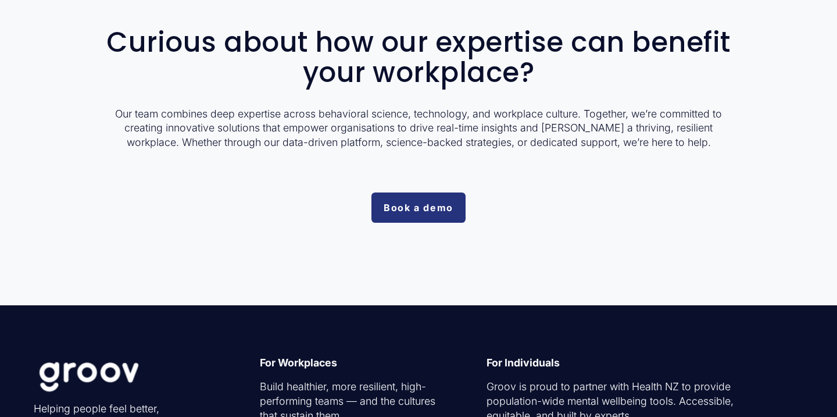
scroll to position [3038, 0]
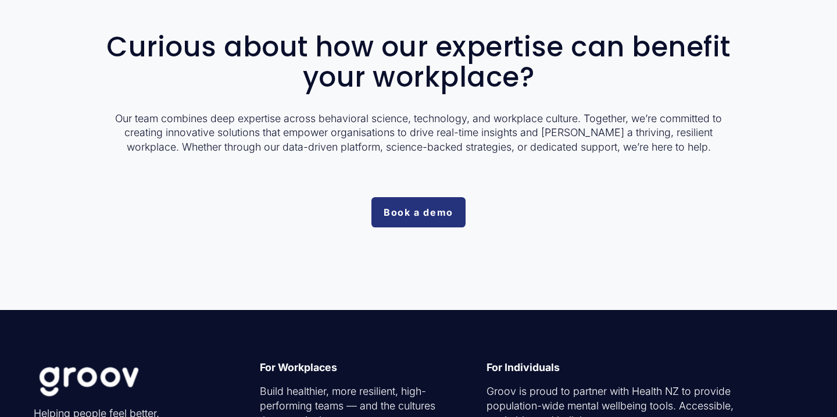
click at [419, 206] on link "Book a demo" at bounding box center [418, 212] width 94 height 30
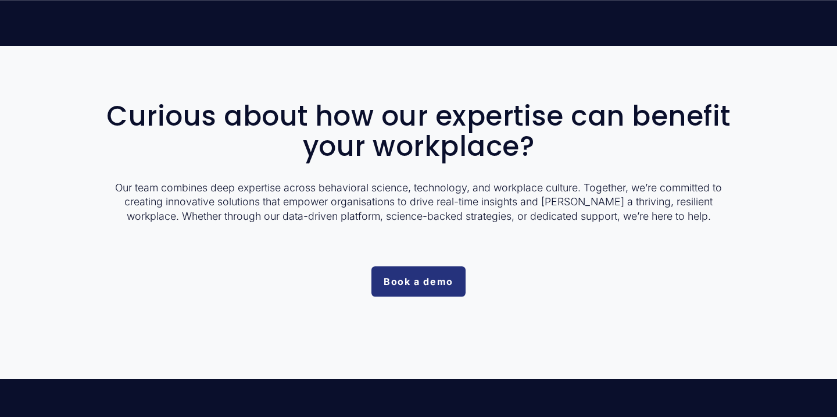
scroll to position [2718, 0]
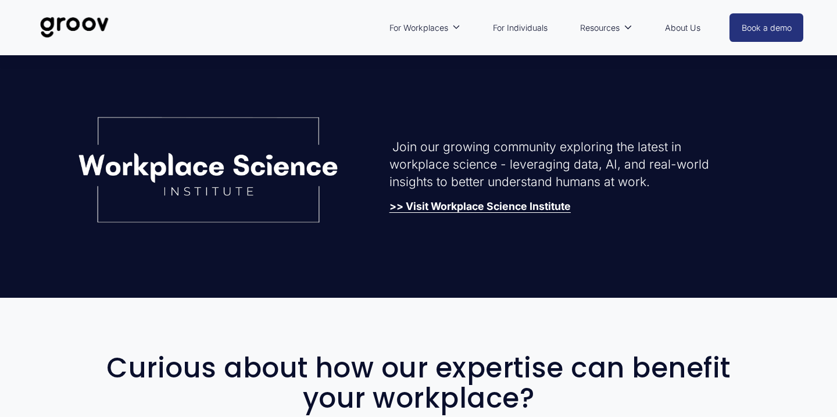
click at [525, 204] on strong ">> Visit Workplace Science Institute" at bounding box center [479, 206] width 181 height 12
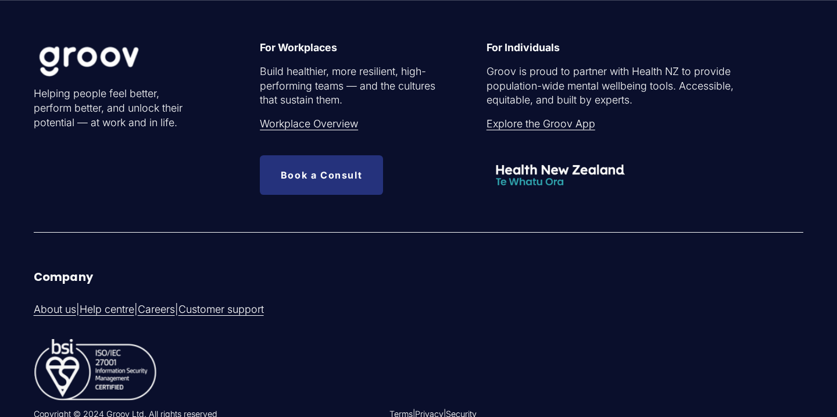
scroll to position [3286, 0]
click at [303, 175] on link "Book a Consult" at bounding box center [321, 175] width 123 height 40
